Goal: Task Accomplishment & Management: Manage account settings

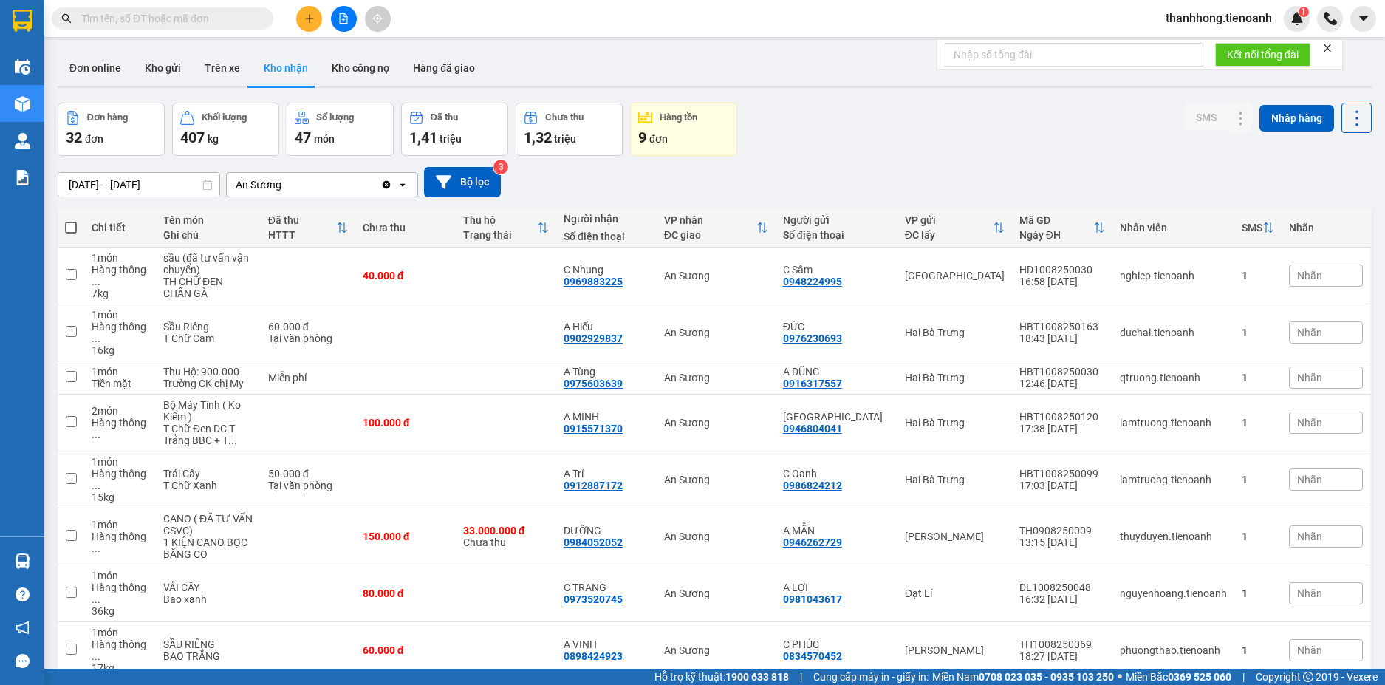
click at [1218, 21] on span "thanhhong.tienoanh" at bounding box center [1219, 18] width 130 height 18
click at [1197, 37] on li "Đăng xuất" at bounding box center [1217, 46] width 133 height 24
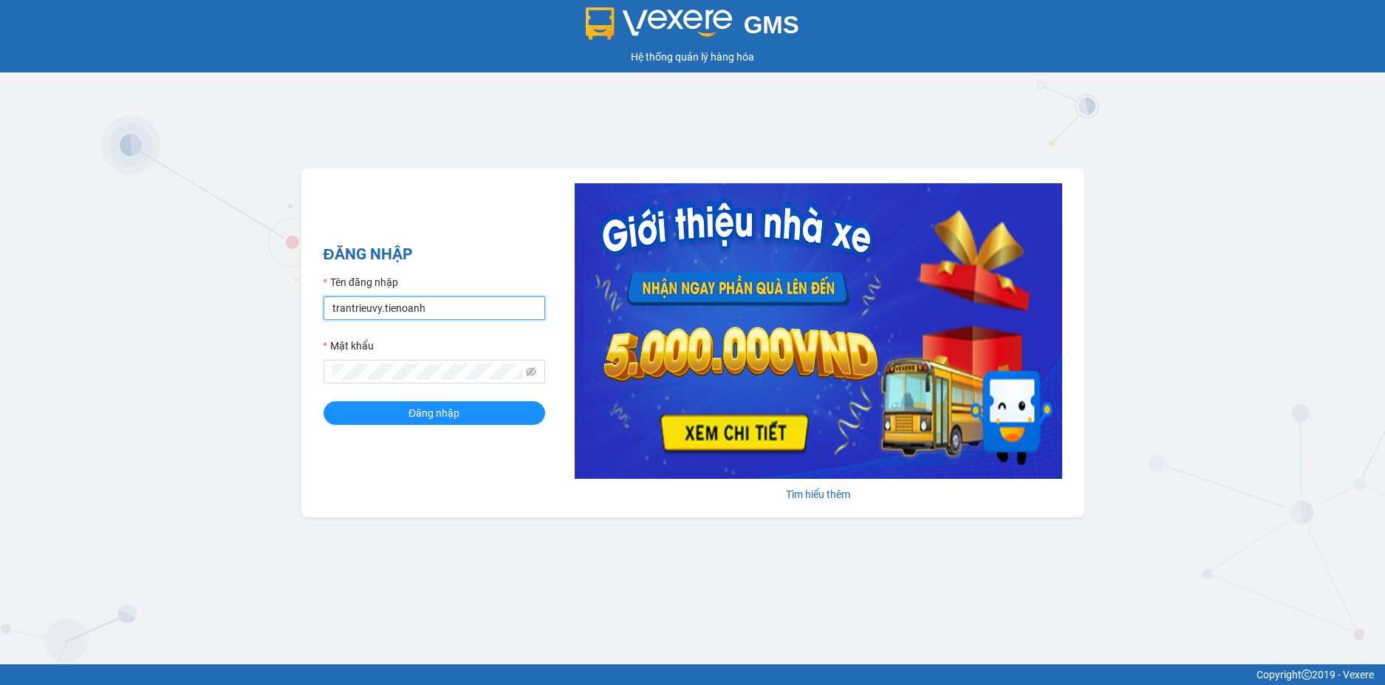
click at [452, 309] on input "trantrieuvy.tienoanh" at bounding box center [435, 308] width 222 height 24
type input "huutrungas.tienoanh"
click at [536, 374] on icon "eye-invisible" at bounding box center [531, 371] width 10 height 10
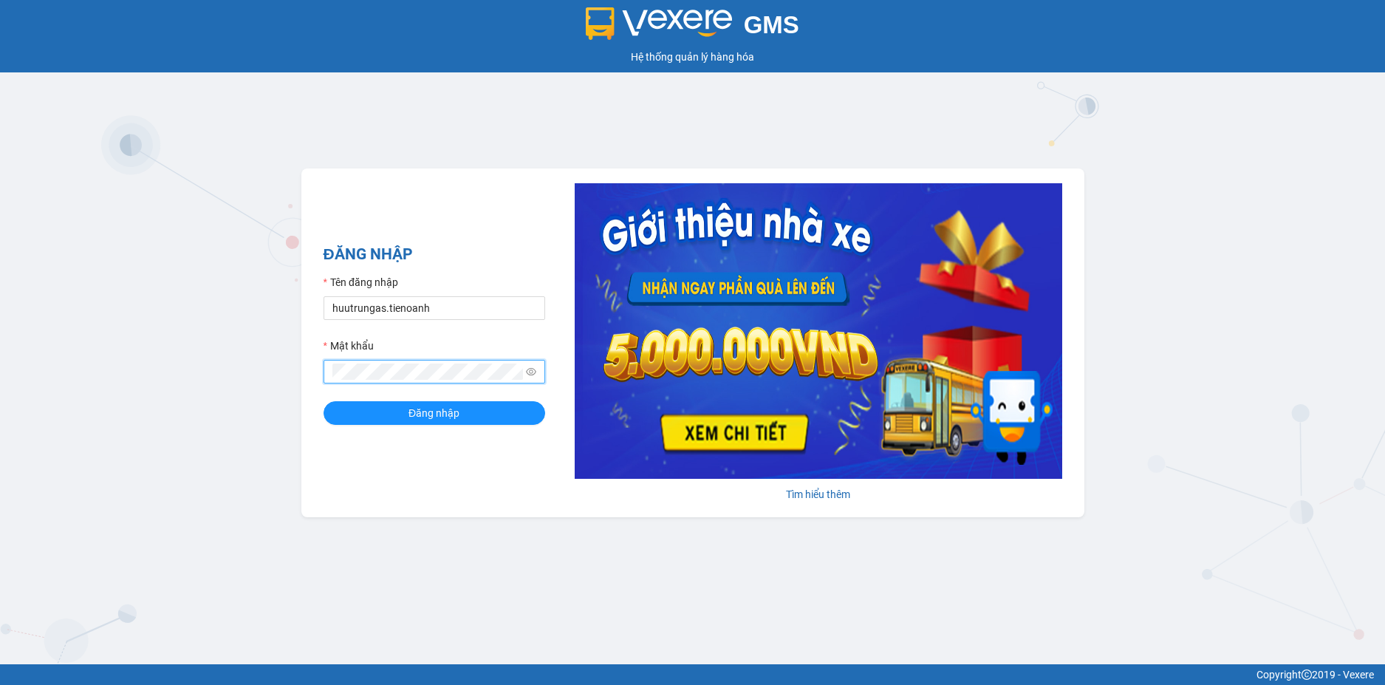
click at [303, 369] on div "ĐĂNG NHẬP Tên đăng nhập huutrungas.tienoanh Mật khẩu Đăng nhập Tìm hiểu thêm" at bounding box center [692, 342] width 783 height 349
click at [456, 409] on span "Đăng nhập" at bounding box center [433, 413] width 51 height 16
